Goal: Transaction & Acquisition: Download file/media

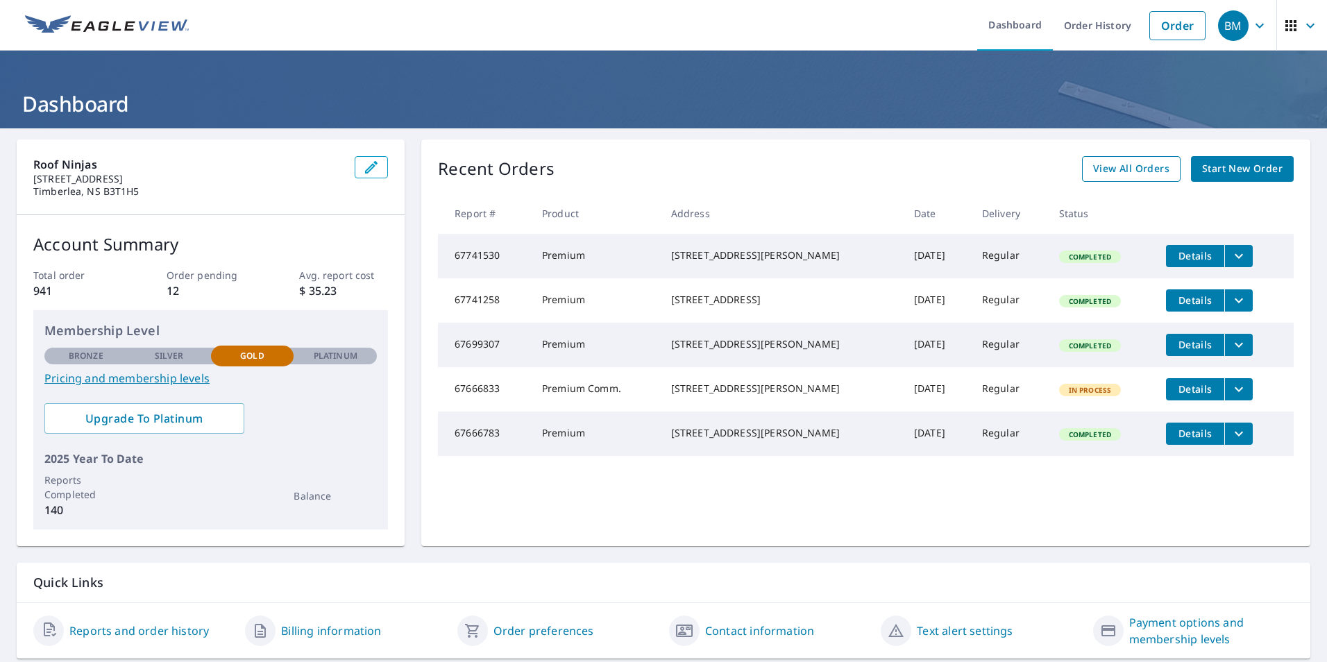
click at [1157, 168] on span "View All Orders" at bounding box center [1131, 168] width 76 height 17
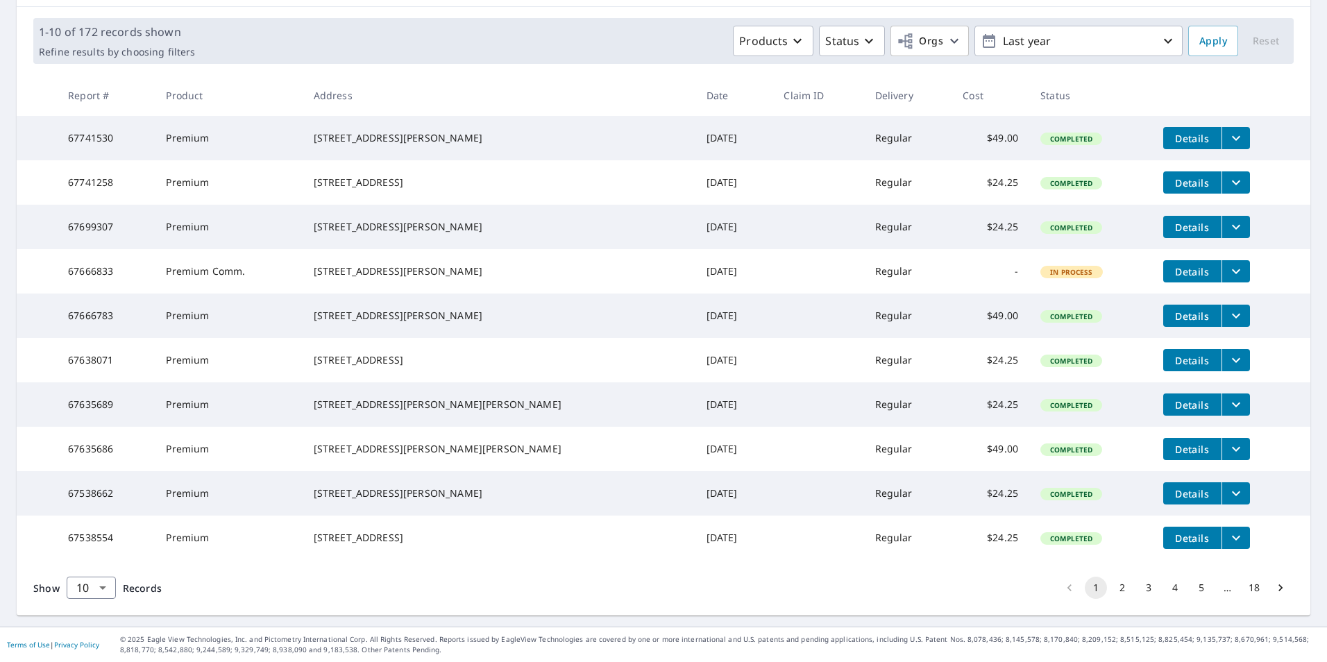
scroll to position [247, 0]
click at [1228, 485] on icon "filesDropdownBtn-67538662" at bounding box center [1236, 493] width 17 height 17
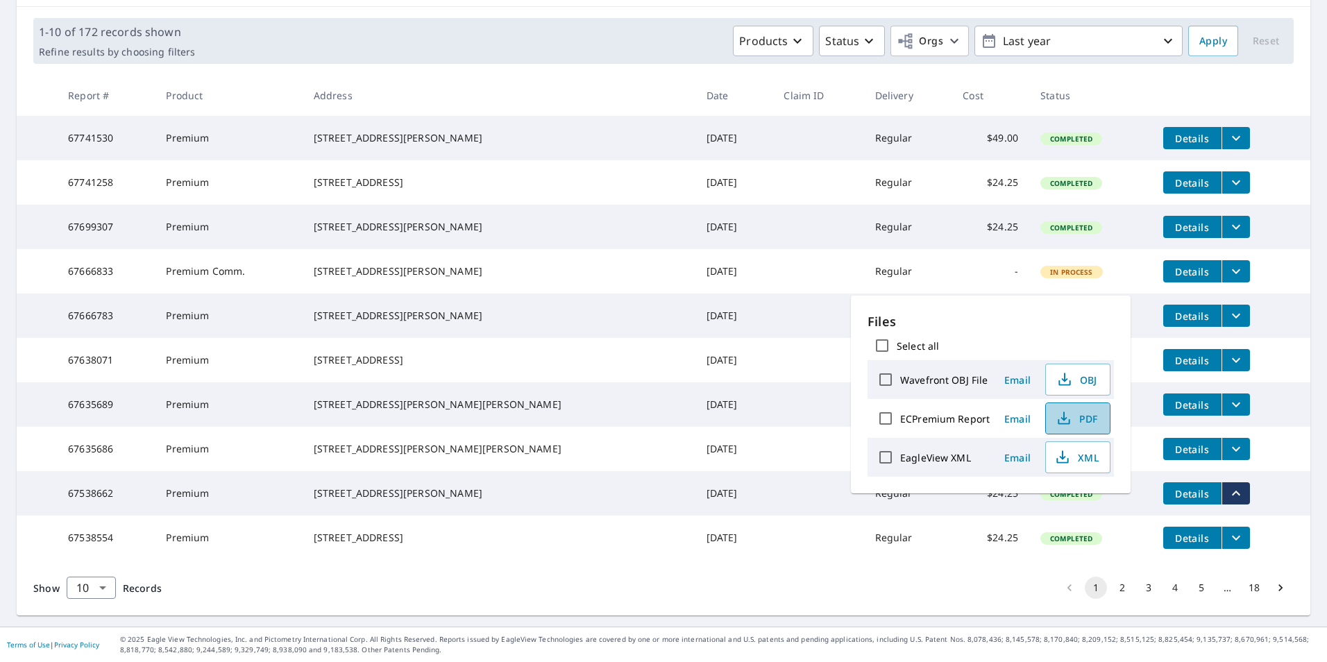
click at [1086, 411] on span "PDF" at bounding box center [1076, 418] width 44 height 17
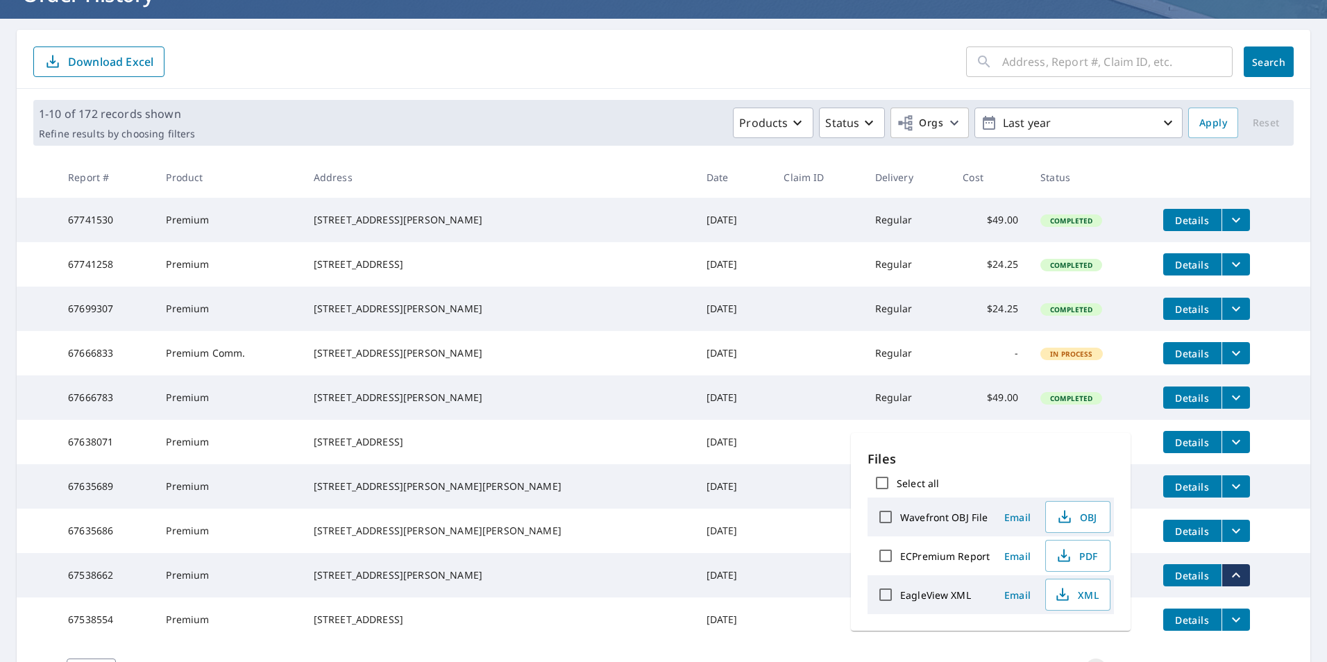
scroll to position [108, 0]
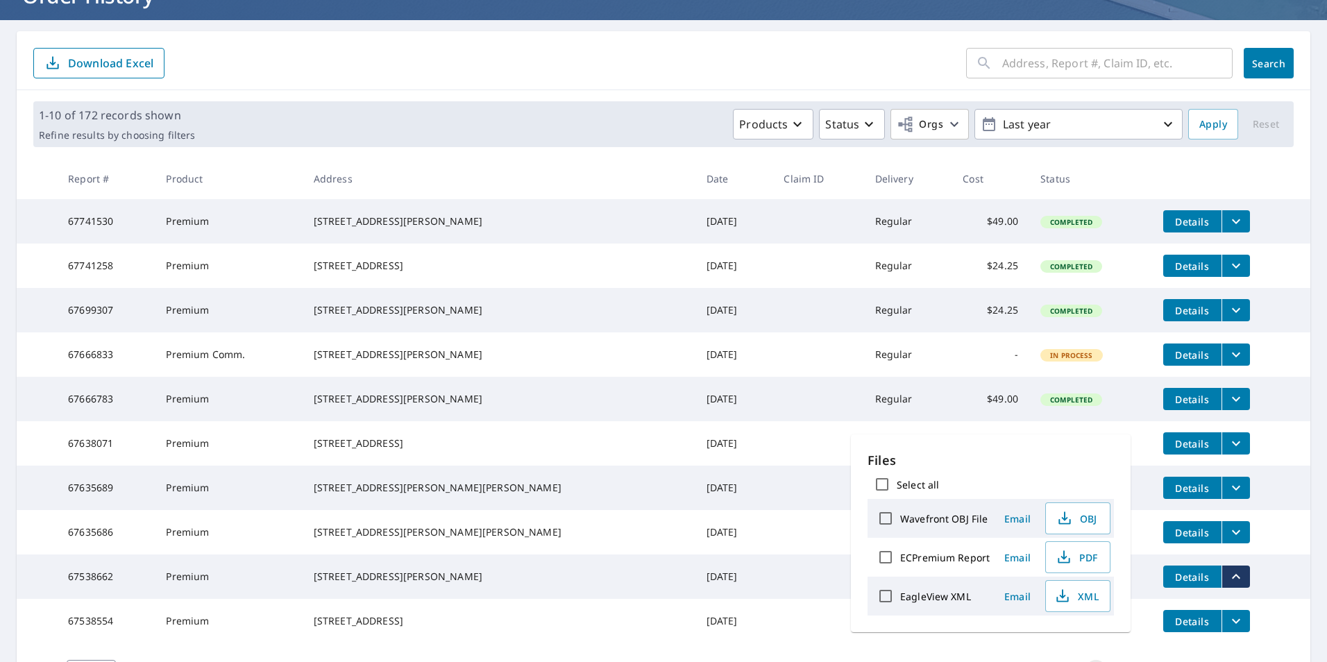
click at [1228, 266] on icon "filesDropdownBtn-67741258" at bounding box center [1236, 265] width 17 height 17
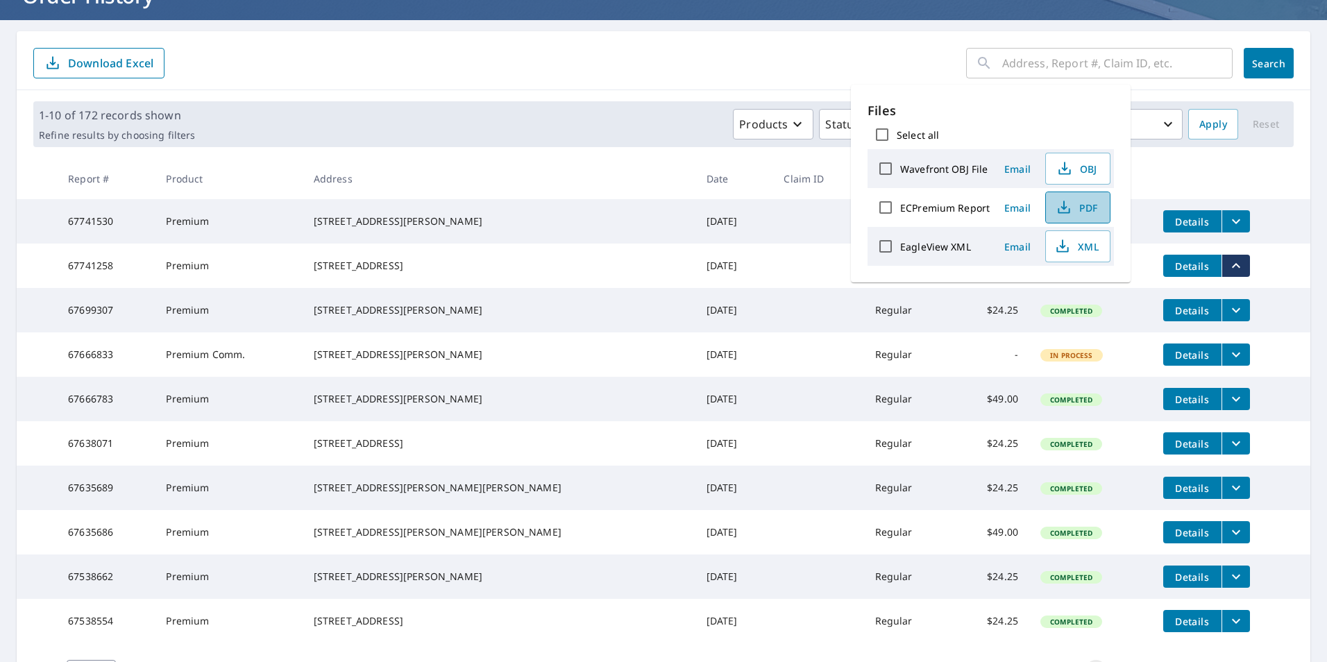
click at [1092, 214] on span "PDF" at bounding box center [1076, 207] width 44 height 17
click at [887, 69] on form "​ Search Download Excel" at bounding box center [663, 63] width 1260 height 31
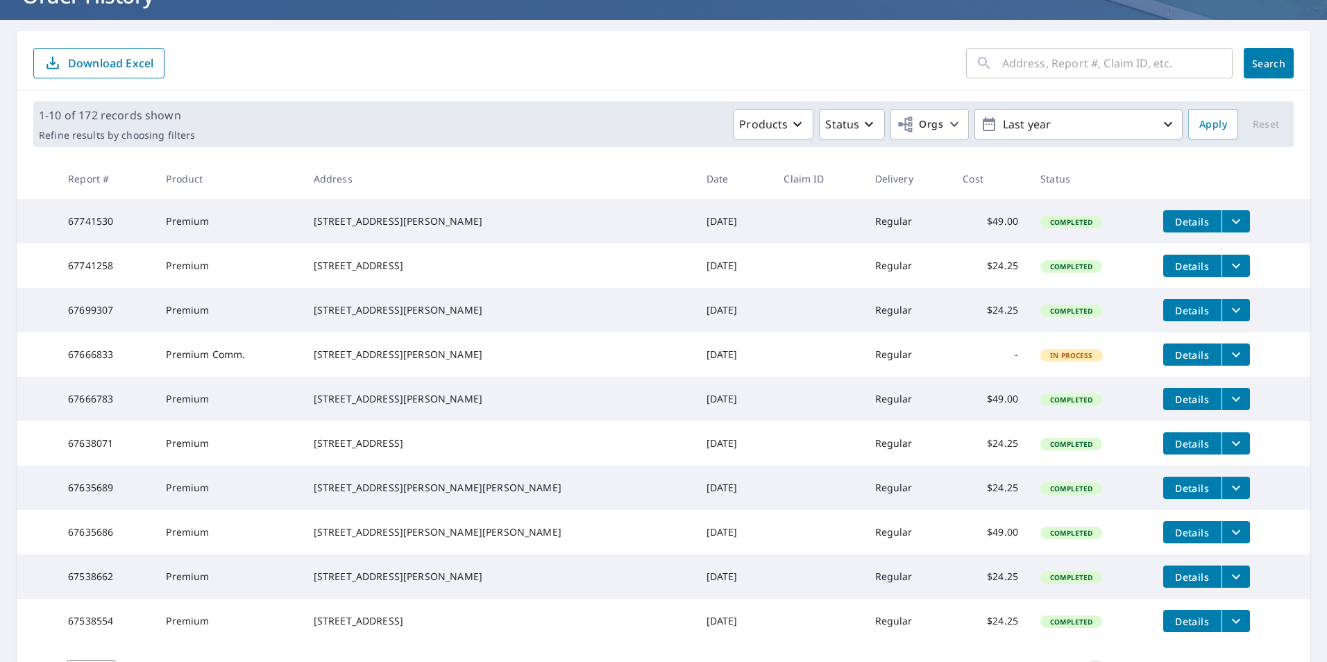
click at [1228, 274] on icon "filesDropdownBtn-67741258" at bounding box center [1236, 265] width 17 height 17
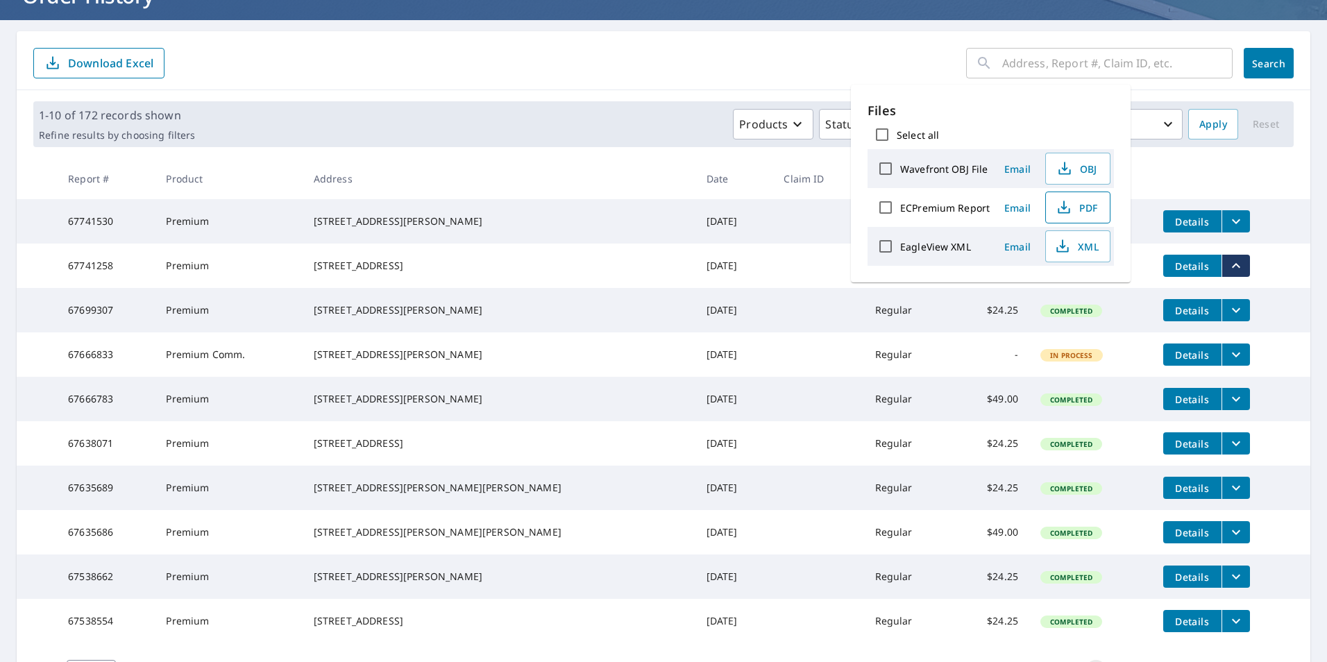
click at [1061, 212] on icon "button" at bounding box center [1064, 211] width 12 height 6
click at [1228, 220] on icon "filesDropdownBtn-67741530" at bounding box center [1236, 221] width 17 height 17
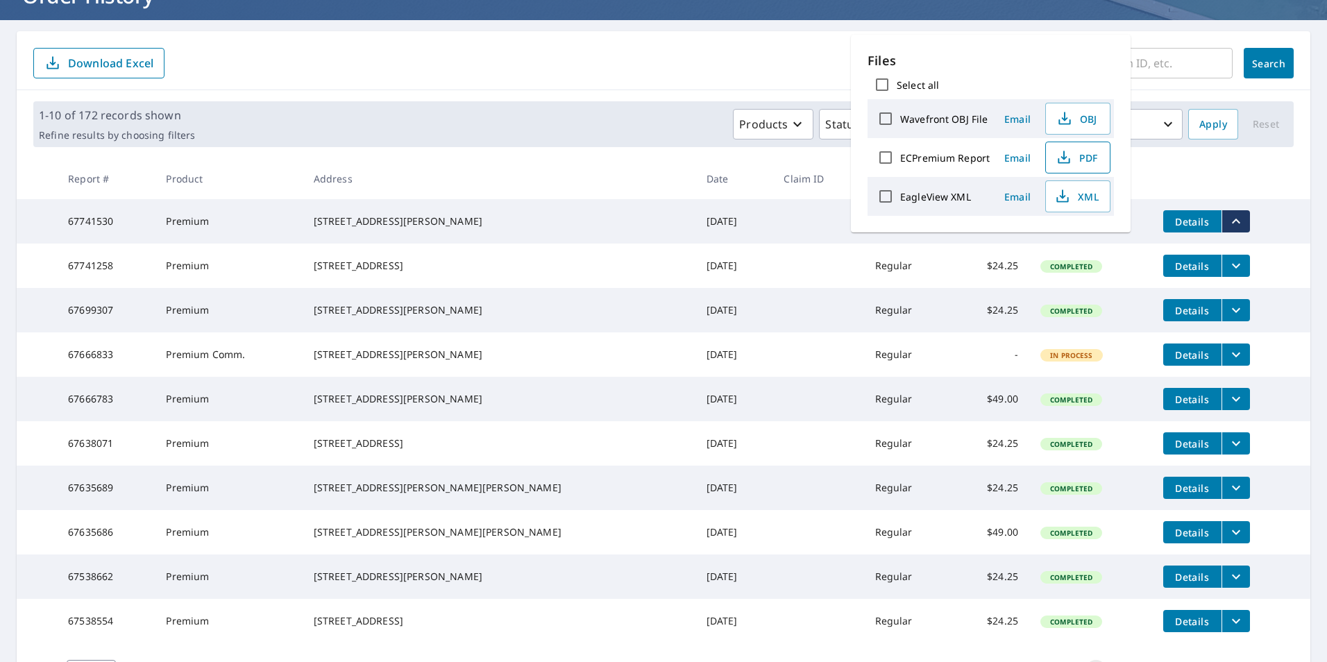
click at [1081, 163] on span "PDF" at bounding box center [1076, 157] width 44 height 17
click at [1228, 214] on icon "filesDropdownBtn-67741530" at bounding box center [1236, 221] width 17 height 17
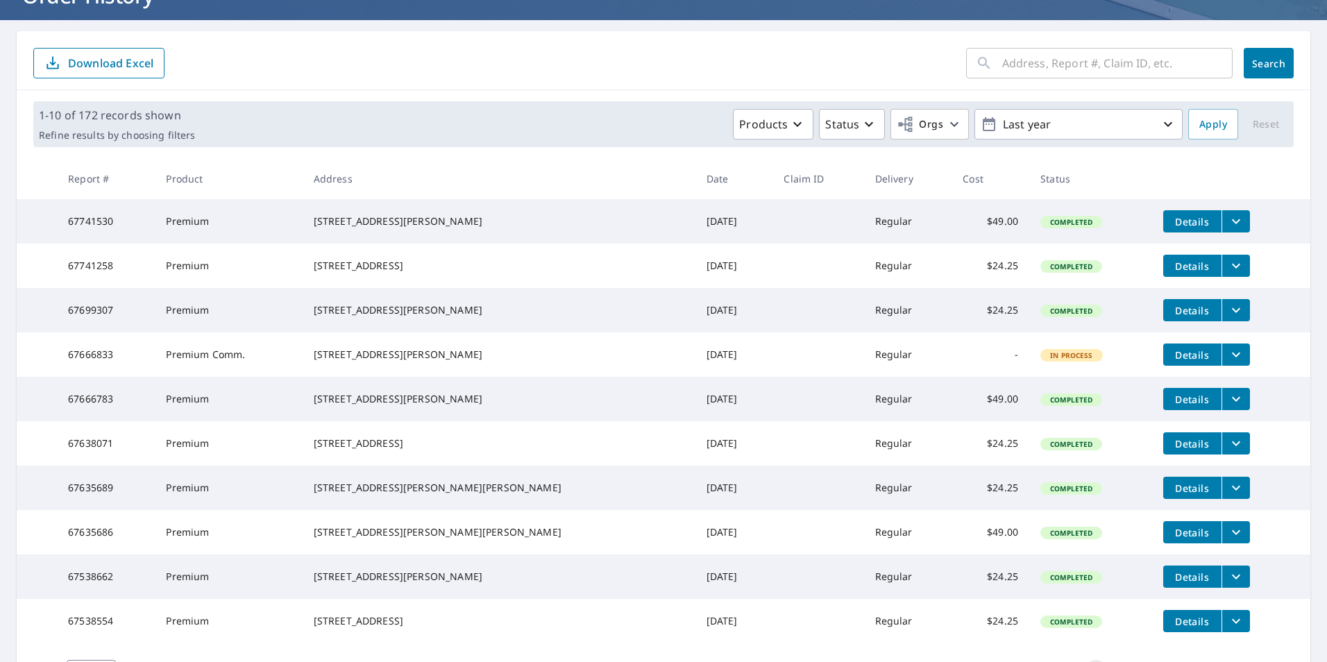
click at [1221, 223] on button "filesDropdownBtn-67741530" at bounding box center [1235, 221] width 28 height 22
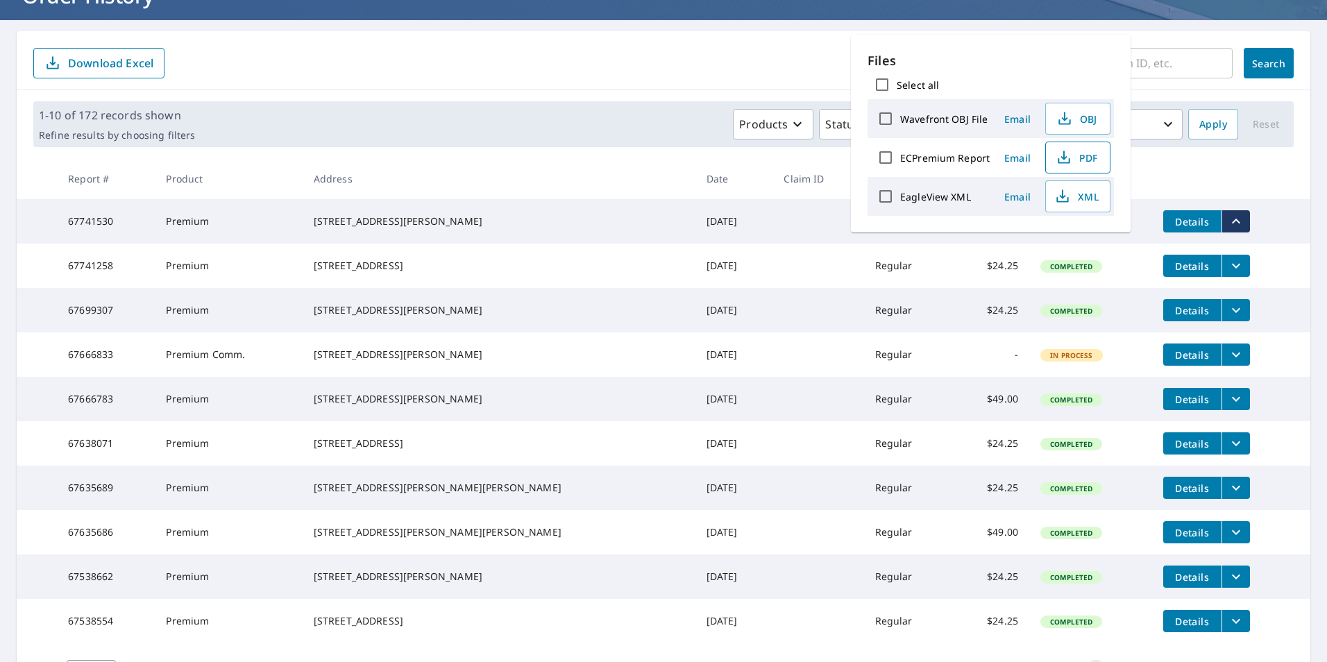
click at [1092, 153] on span "PDF" at bounding box center [1076, 157] width 44 height 17
